Goal: Task Accomplishment & Management: Use online tool/utility

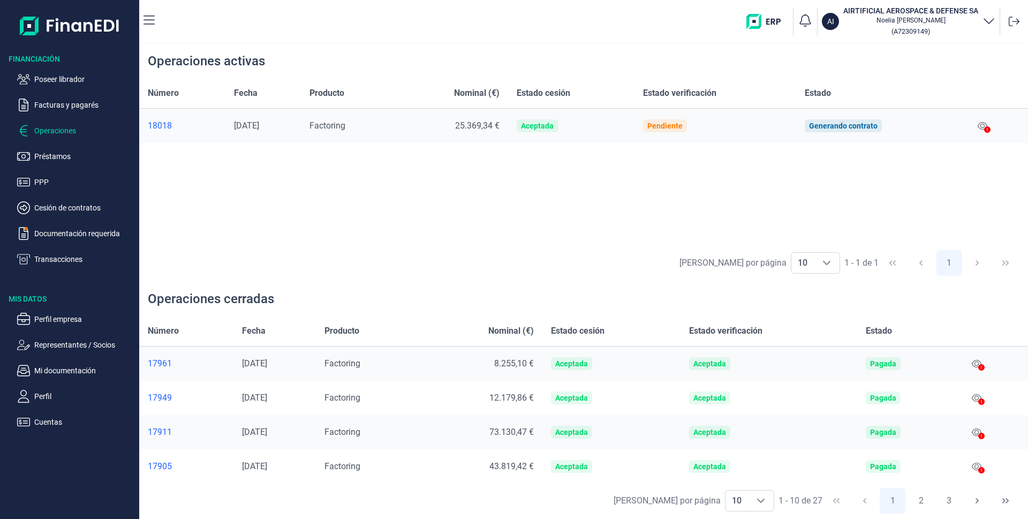
click at [42, 131] on p "Operaciones" at bounding box center [84, 130] width 101 height 13
click at [61, 80] on p "Poseer librador" at bounding box center [84, 79] width 101 height 13
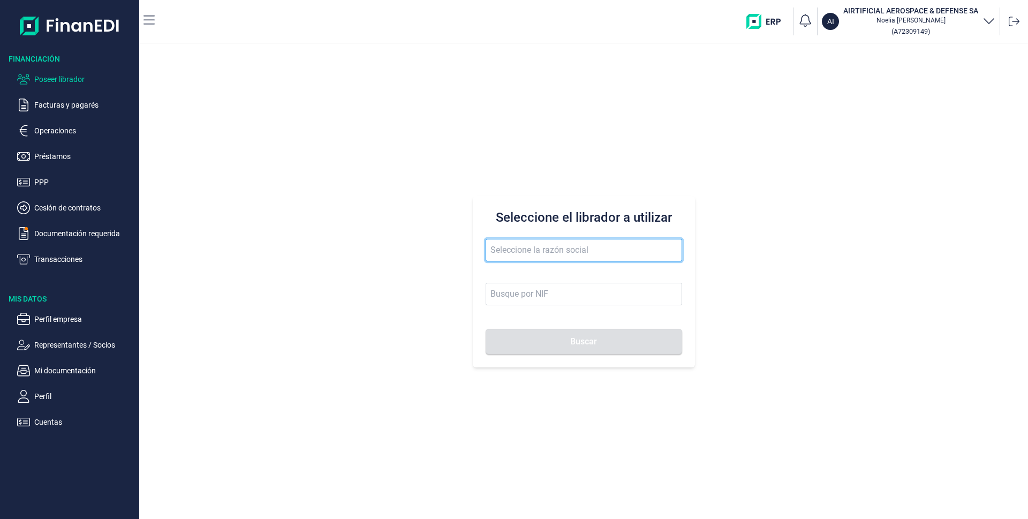
click at [512, 248] on input "text" at bounding box center [584, 250] width 197 height 22
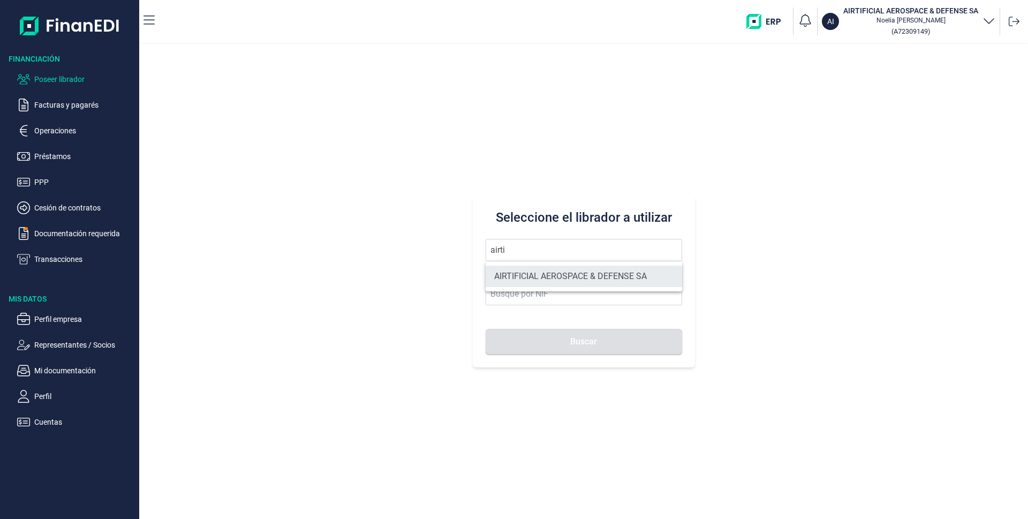
click at [522, 279] on li "AIRTIFICIAL AEROSPACE & DEFENSE SA" at bounding box center [584, 276] width 197 height 21
type input "AIRTIFICIAL AEROSPACE & DEFENSE SA"
type input "A72309149"
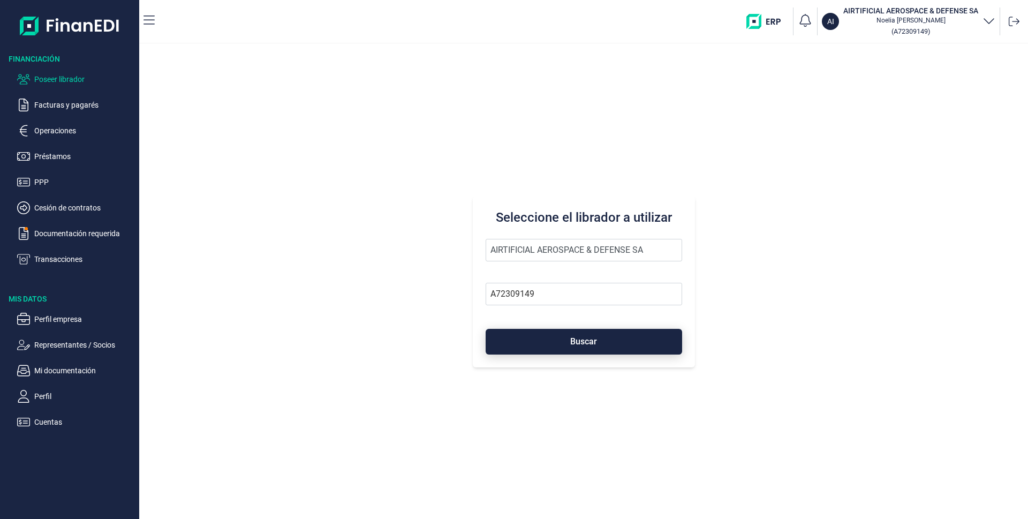
click at [571, 338] on span "Buscar" at bounding box center [583, 341] width 27 height 8
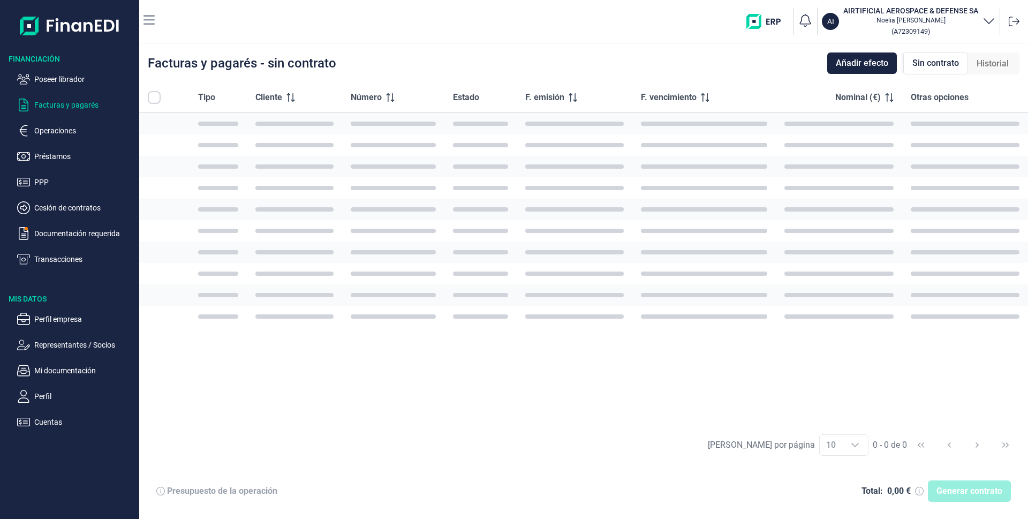
checkbox input "true"
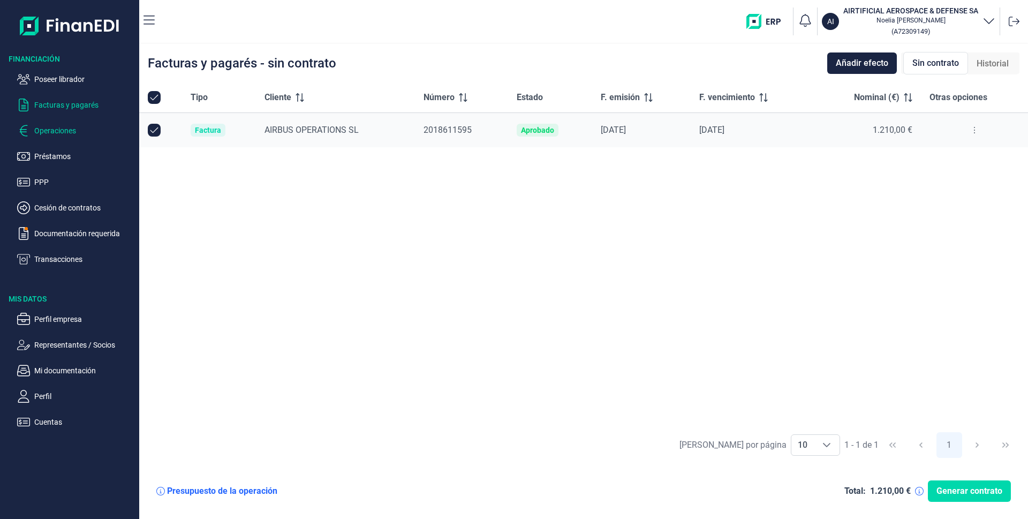
click at [77, 132] on p "Operaciones" at bounding box center [84, 130] width 101 height 13
